Goal: Navigation & Orientation: Go to known website

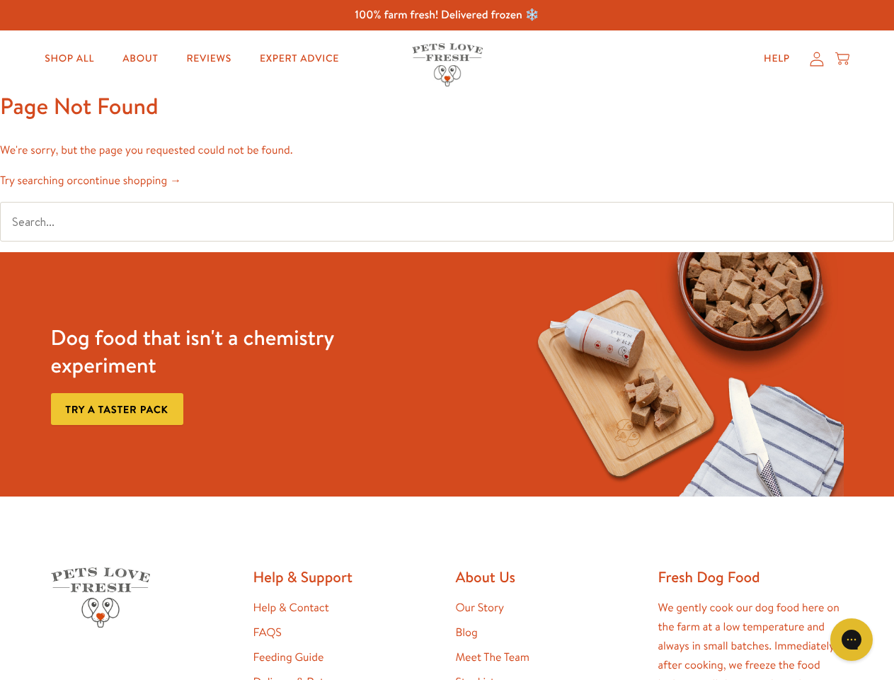
click at [447, 340] on div "Dog food that isn't a chemistry experiment Try a taster pack" at bounding box center [447, 374] width 804 height 244
click at [852, 639] on icon "Gorgias live chat" at bounding box center [851, 638] width 13 height 13
